Goal: Communication & Community: Answer question/provide support

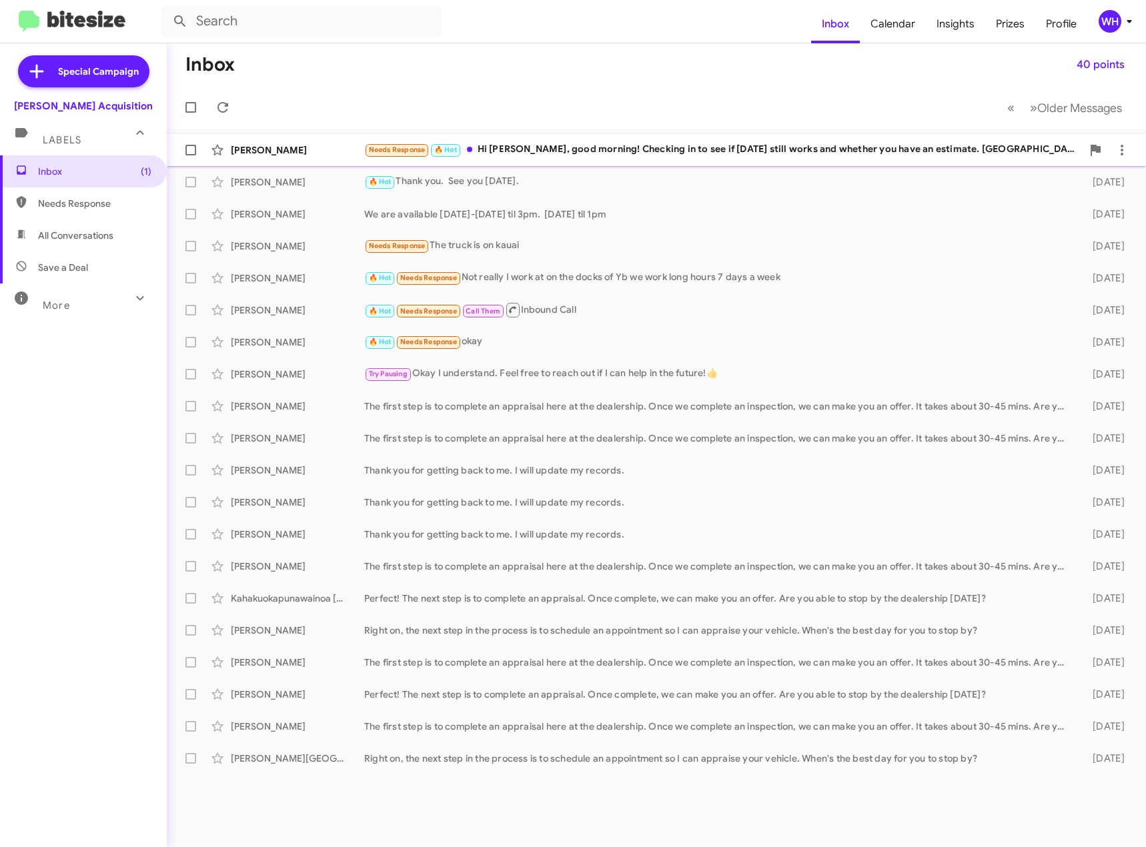
click at [253, 152] on div "[PERSON_NAME]" at bounding box center [297, 149] width 133 height 13
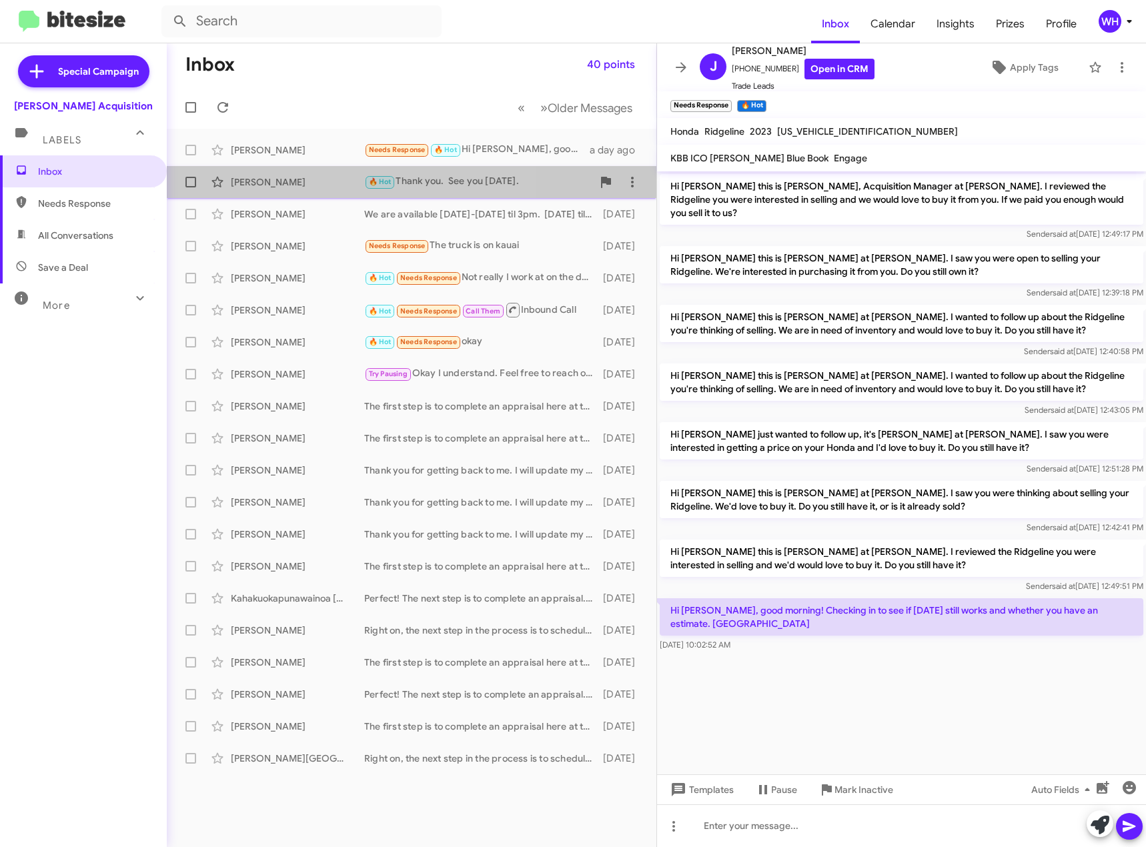
click at [257, 180] on div "[PERSON_NAME]" at bounding box center [297, 181] width 133 height 13
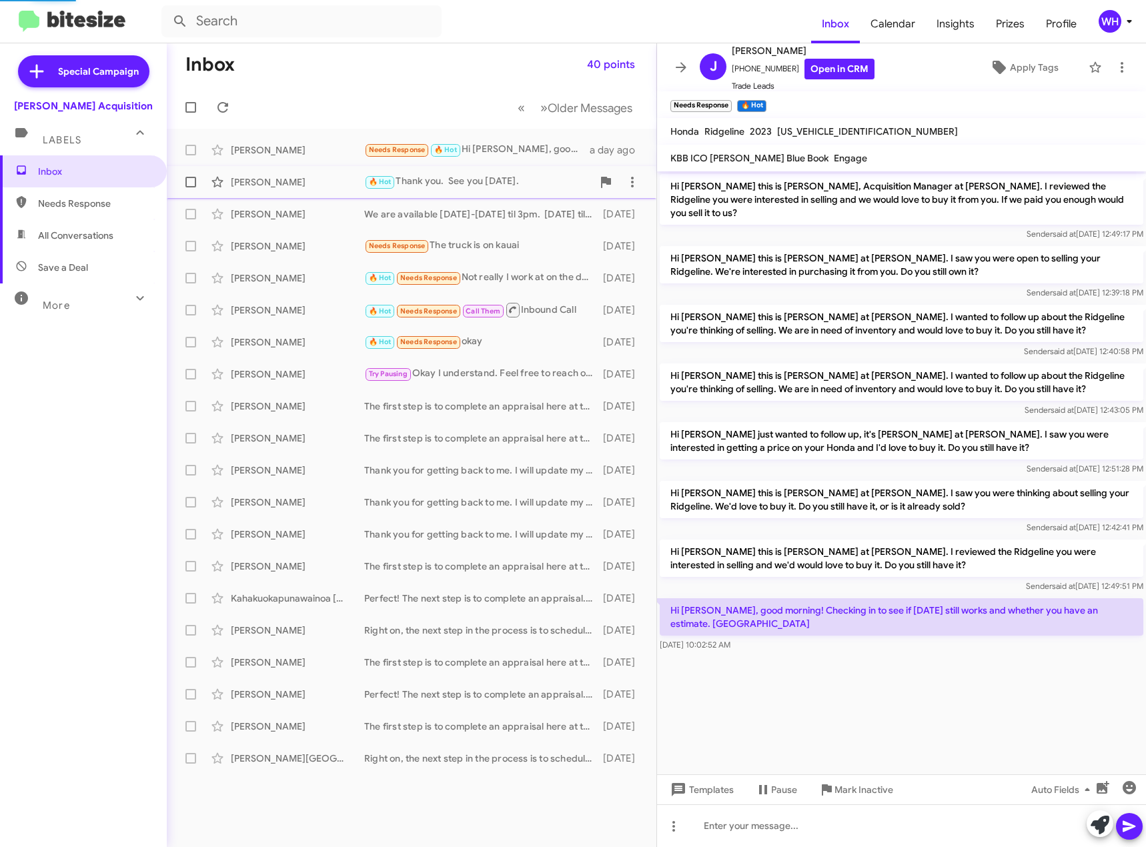
scroll to position [239, 0]
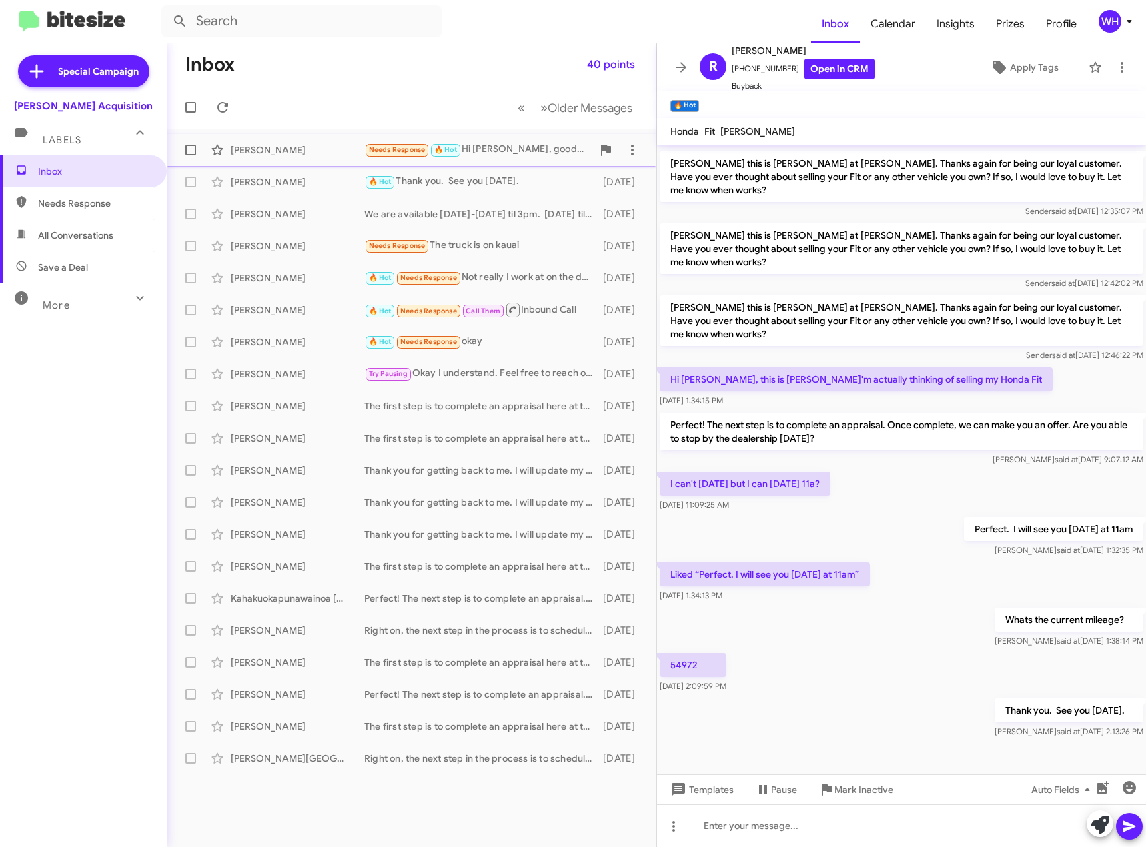
click at [248, 155] on div "[PERSON_NAME]" at bounding box center [297, 149] width 133 height 13
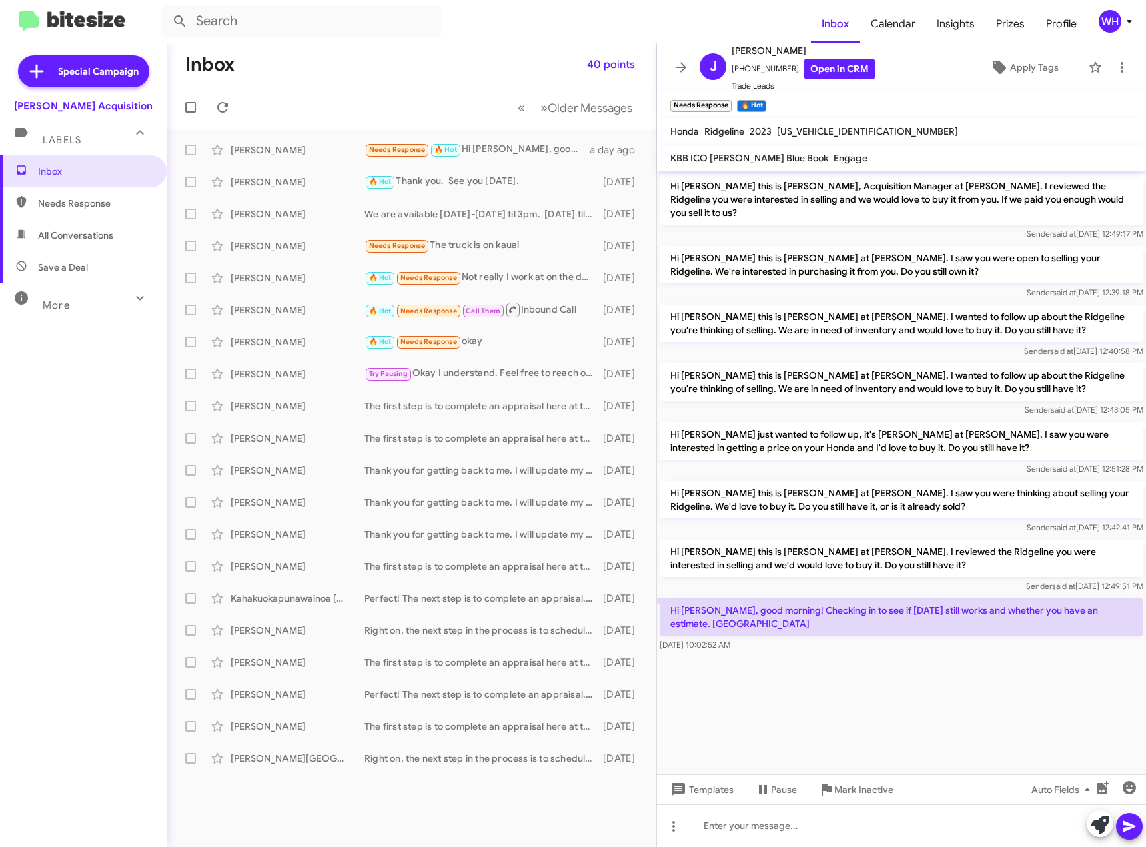
click at [814, 133] on span "[US_VEHICLE_IDENTIFICATION_NUMBER]" at bounding box center [867, 131] width 181 height 12
click at [814, 132] on span "[US_VEHICLE_IDENTIFICATION_NUMBER]" at bounding box center [867, 131] width 181 height 12
copy span "[US_VEHICLE_IDENTIFICATION_NUMBER]"
